Goal: Task Accomplishment & Management: Manage account settings

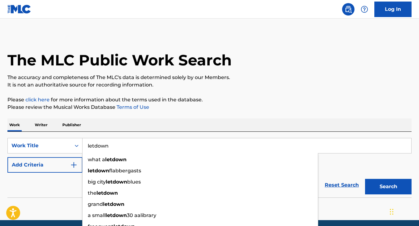
type input "letdown"
click at [74, 189] on div "Reset Search Search" at bounding box center [209, 185] width 404 height 25
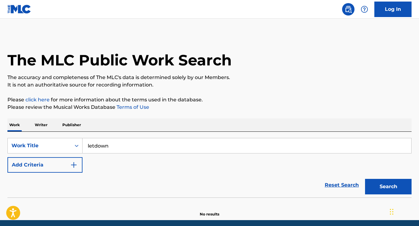
click at [71, 164] on img "Search Form" at bounding box center [73, 164] width 7 height 7
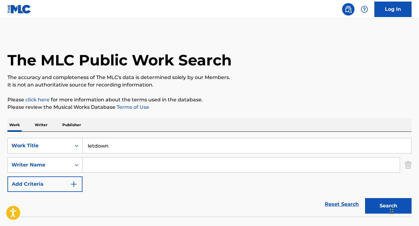
click at [98, 165] on input "Search Form" at bounding box center [240, 165] width 317 height 15
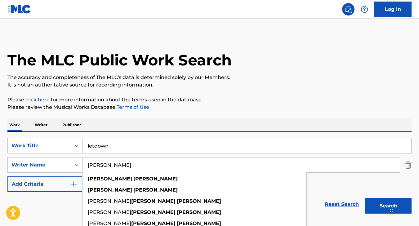
type input "[PERSON_NAME]"
click at [388, 206] on button "Search" at bounding box center [388, 206] width 47 height 16
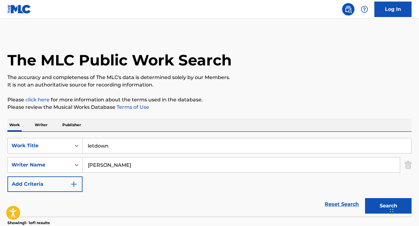
click at [372, 202] on button "Search" at bounding box center [388, 206] width 47 height 16
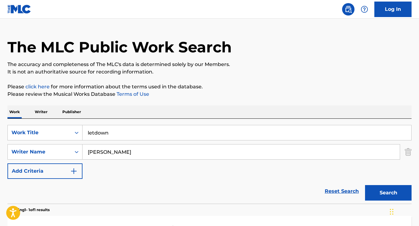
scroll to position [10, 0]
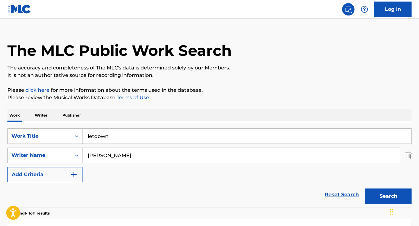
click at [95, 136] on input "letdown" at bounding box center [246, 136] width 329 height 15
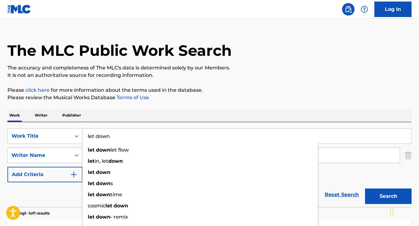
type input "let down"
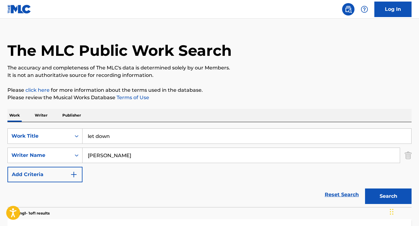
drag, startPoint x: 372, startPoint y: 181, endPoint x: 376, endPoint y: 185, distance: 5.5
click at [372, 181] on div "SearchWithCriteria54b20145-26aa-4068-a63b-17536bbbad16 Work Title let down Sear…" at bounding box center [209, 155] width 404 height 54
click at [383, 193] on button "Search" at bounding box center [388, 197] width 47 height 16
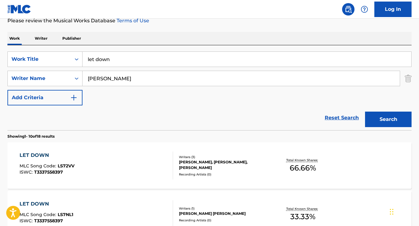
scroll to position [89, 0]
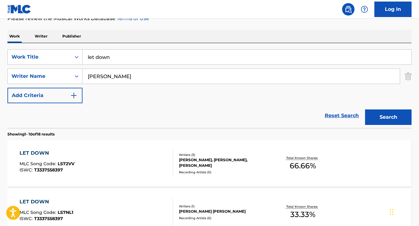
click at [29, 151] on div "LET DOWN" at bounding box center [47, 152] width 55 height 7
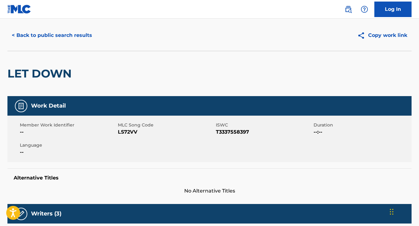
scroll to position [15, 0]
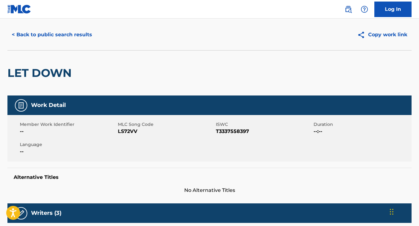
click at [389, 7] on link "Log In" at bounding box center [392, 10] width 37 height 16
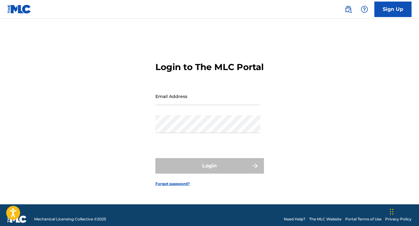
click at [217, 105] on input "Email Address" at bounding box center [207, 96] width 105 height 18
type input "[EMAIL_ADDRESS][DOMAIN_NAME]"
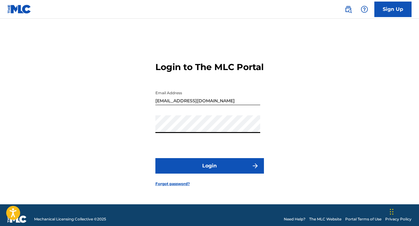
click at [209, 171] on button "Login" at bounding box center [209, 166] width 109 height 16
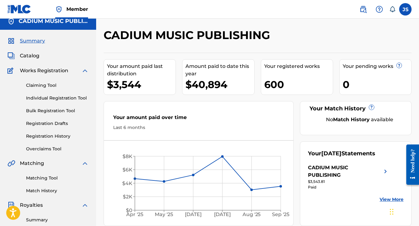
scroll to position [5, 0]
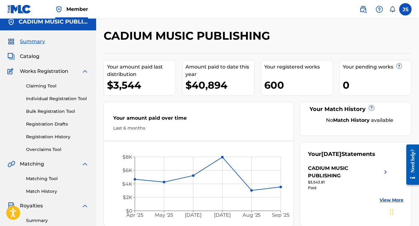
click at [29, 54] on span "Catalog" at bounding box center [30, 56] width 20 height 7
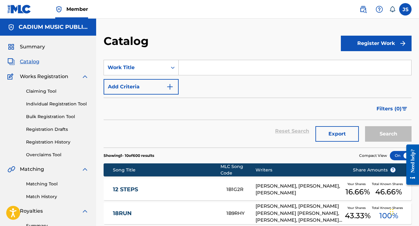
click at [218, 66] on input "Search Form" at bounding box center [295, 67] width 233 height 15
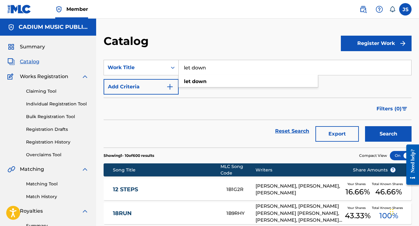
type input "let down"
click at [388, 134] on button "Search" at bounding box center [388, 134] width 47 height 16
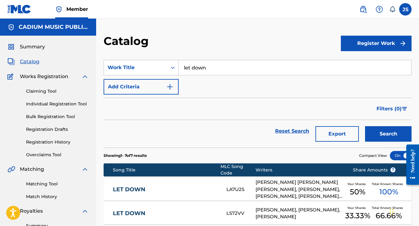
click at [129, 210] on link "LET DOWN" at bounding box center [165, 213] width 105 height 7
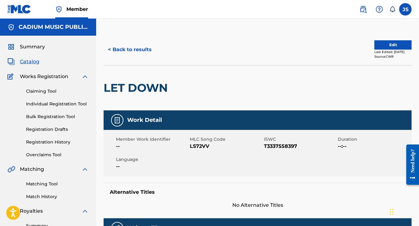
click at [386, 43] on button "Edit" at bounding box center [392, 44] width 37 height 9
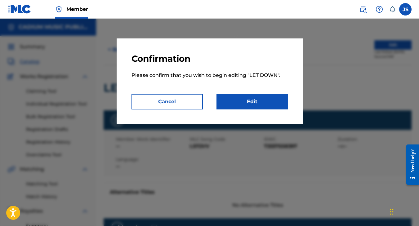
click at [257, 102] on link "Edit" at bounding box center [251, 102] width 71 height 16
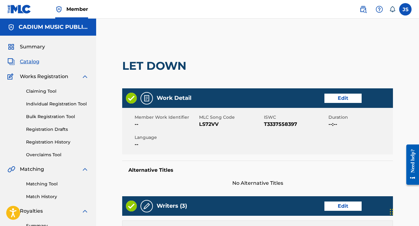
click at [345, 98] on link "Edit" at bounding box center [342, 98] width 37 height 9
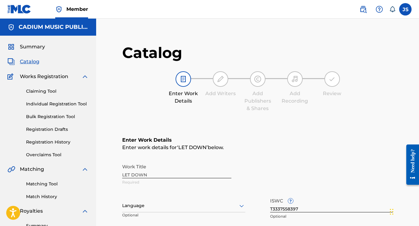
click at [134, 173] on div "Work Title LET DOWN Required" at bounding box center [257, 175] width 271 height 28
click at [134, 175] on div "Work Title LET DOWN Required" at bounding box center [257, 175] width 271 height 28
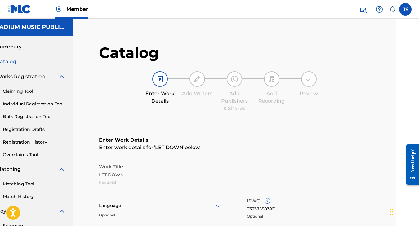
drag, startPoint x: 418, startPoint y: 65, endPoint x: 422, endPoint y: 86, distance: 20.5
click at [396, 86] on html "Accessibility Screen-Reader Guide, Feedback, and Issue Reporting | New window C…" at bounding box center [186, 113] width 419 height 226
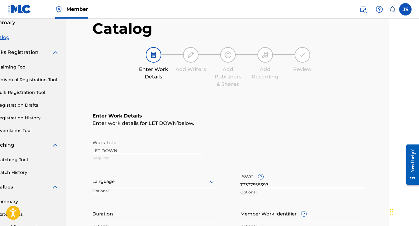
scroll to position [13, 30]
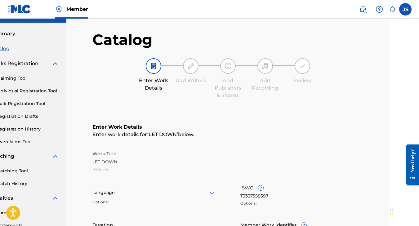
click at [102, 162] on div "Work Title LET DOWN Required" at bounding box center [227, 162] width 271 height 28
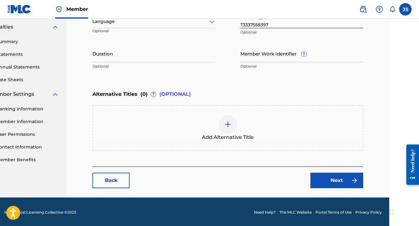
scroll to position [185, 30]
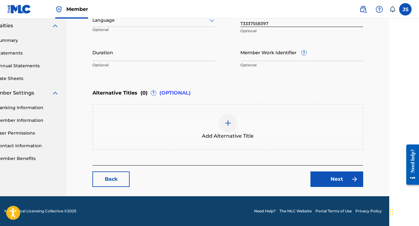
drag, startPoint x: 386, startPoint y: 58, endPoint x: 4, endPoint y: 7, distance: 385.5
click at [340, 177] on link "Next" at bounding box center [336, 180] width 53 height 16
